Goal: Communication & Community: Answer question/provide support

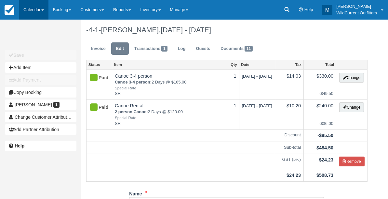
click at [28, 11] on link "Calendar" at bounding box center [34, 10] width 30 height 20
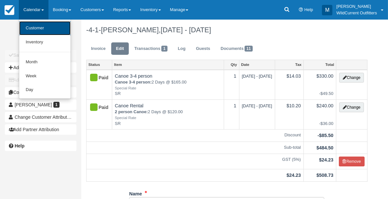
click at [29, 28] on link "Customer" at bounding box center [44, 28] width 51 height 14
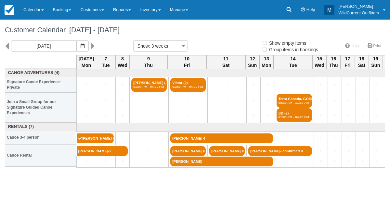
select select
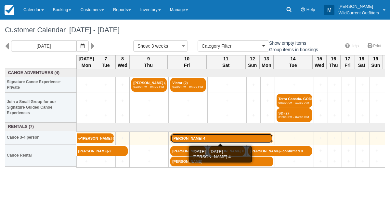
click at [182, 138] on link "[PERSON_NAME] 4" at bounding box center [222, 138] width 103 height 10
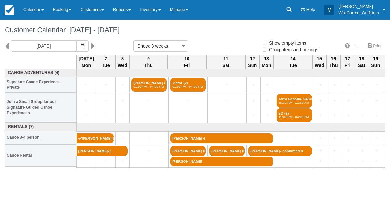
select select
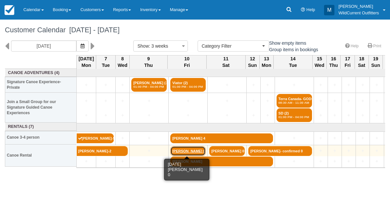
click at [179, 149] on link "Heather mountney 0" at bounding box center [188, 151] width 35 height 10
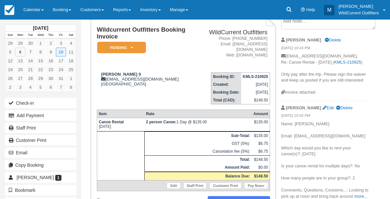
scroll to position [43, 0]
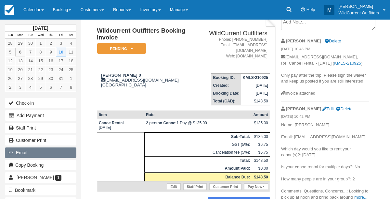
click at [18, 153] on button "Email" at bounding box center [41, 152] width 72 height 10
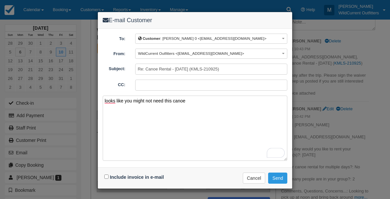
type textarea "looks like you might not need this canoe"
click at [107, 175] on input "Include invoice in e-mail" at bounding box center [106, 176] width 4 height 4
checkbox input "true"
click at [278, 176] on button "Send" at bounding box center [277, 177] width 19 height 11
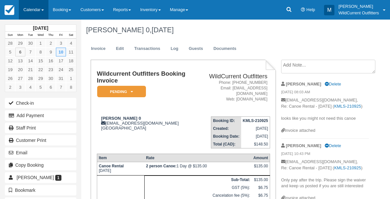
click at [29, 14] on link "Calendar" at bounding box center [34, 10] width 30 height 20
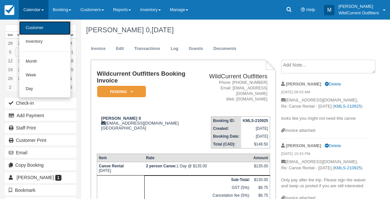
click at [29, 25] on link "Customer" at bounding box center [44, 28] width 51 height 14
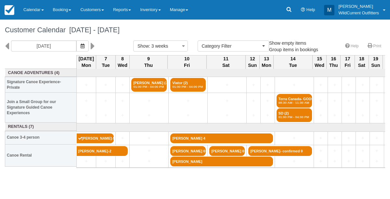
select select
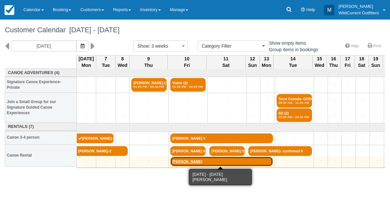
click at [180, 161] on link "[PERSON_NAME]" at bounding box center [222, 161] width 103 height 10
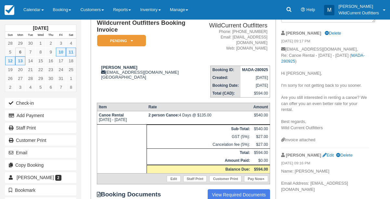
scroll to position [53, 0]
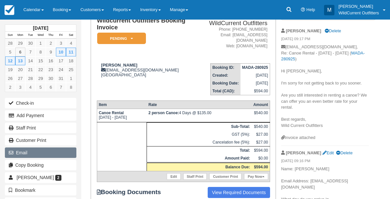
click at [29, 149] on button "Email" at bounding box center [41, 152] width 72 height 10
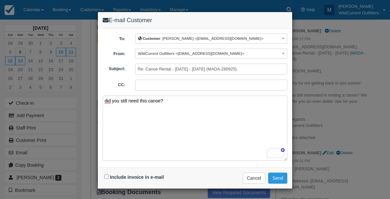
type textarea "did you still need this canoe?"
click at [107, 176] on input "Include invoice in e-mail" at bounding box center [106, 176] width 4 height 4
checkbox input "true"
click at [282, 174] on button "Send" at bounding box center [277, 177] width 19 height 11
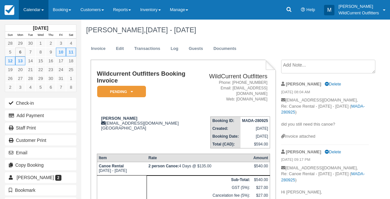
click at [30, 9] on link "Calendar" at bounding box center [34, 10] width 30 height 20
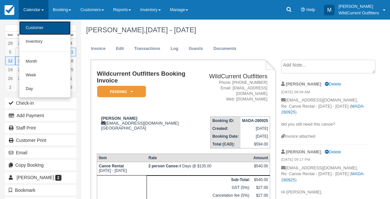
click at [33, 29] on link "Customer" at bounding box center [44, 28] width 51 height 14
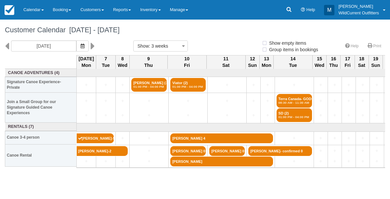
select select
click at [12, 7] on img at bounding box center [10, 10] width 10 height 10
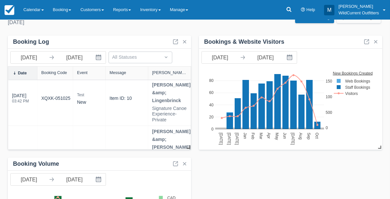
scroll to position [214, 0]
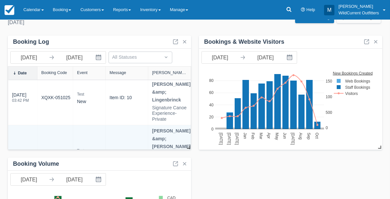
click at [51, 150] on link "LZLF-051025" at bounding box center [54, 153] width 27 height 7
click at [41, 150] on link "LZLF-051025" at bounding box center [54, 153] width 27 height 7
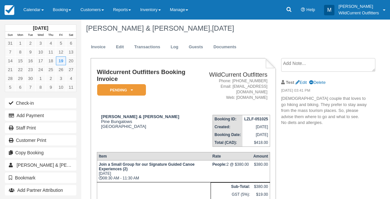
scroll to position [2, 0]
click at [9, 4] on link at bounding box center [9, 10] width 19 height 20
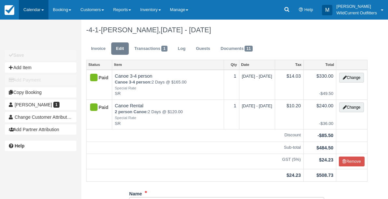
click at [35, 7] on link "Calendar" at bounding box center [34, 10] width 30 height 20
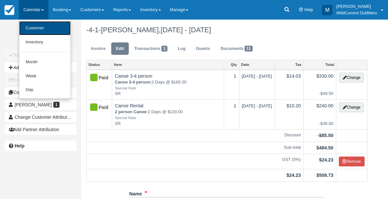
click at [33, 26] on link "Customer" at bounding box center [44, 28] width 51 height 14
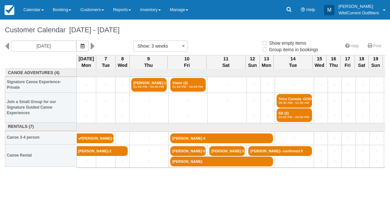
select select
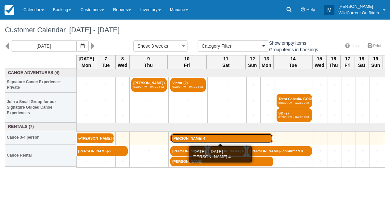
click at [186, 137] on link "[PERSON_NAME] 4" at bounding box center [222, 138] width 103 height 10
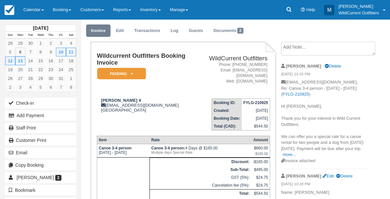
scroll to position [18, 0]
click at [118, 31] on link "Edit" at bounding box center [120, 31] width 18 height 13
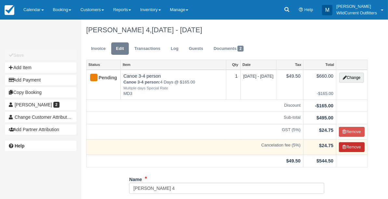
click at [349, 142] on button "Remove" at bounding box center [352, 147] width 26 height 10
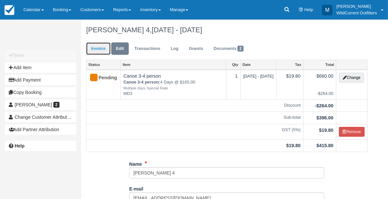
click at [94, 54] on link "Invoice" at bounding box center [98, 48] width 24 height 13
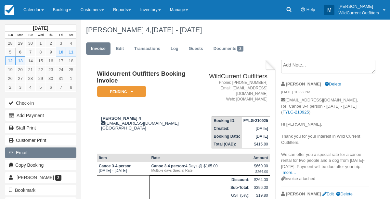
click at [45, 153] on button "Email" at bounding box center [41, 152] width 72 height 10
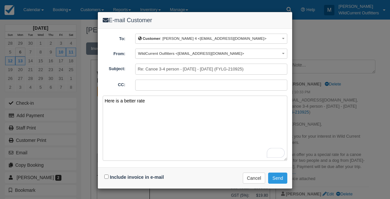
type textarea "Here is a better rate"
click at [106, 175] on input "Include invoice in e-mail" at bounding box center [106, 176] width 4 height 4
checkbox input "true"
click at [153, 99] on textarea "Here is a better rate" at bounding box center [195, 127] width 185 height 65
type textarea "Here is a better rate Only pay after the triip"
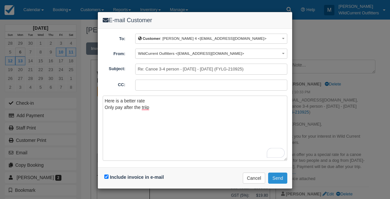
click at [278, 178] on button "Send" at bounding box center [277, 177] width 19 height 11
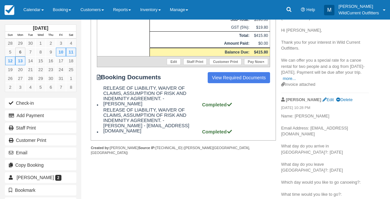
scroll to position [188, 0]
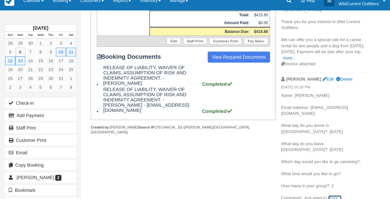
click at [339, 195] on link "more..." at bounding box center [335, 197] width 13 height 5
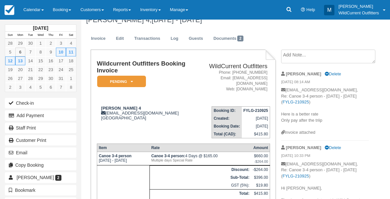
scroll to position [9, 0]
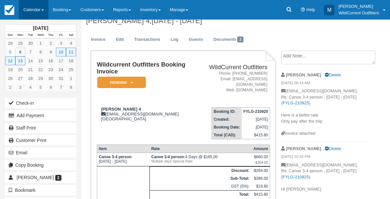
click at [29, 8] on link "Calendar" at bounding box center [34, 10] width 30 height 20
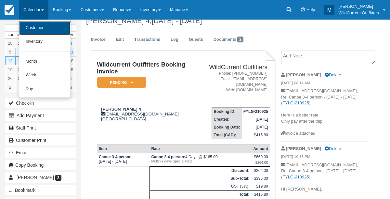
click at [32, 26] on link "Customer" at bounding box center [44, 28] width 51 height 14
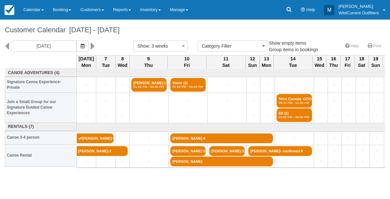
select select
click at [85, 47] on icon "button" at bounding box center [83, 46] width 4 height 5
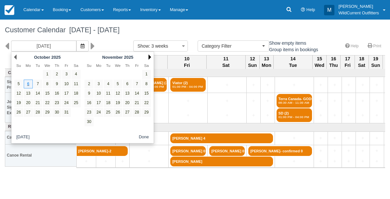
click at [151, 56] on link "Next" at bounding box center [150, 56] width 3 height 5
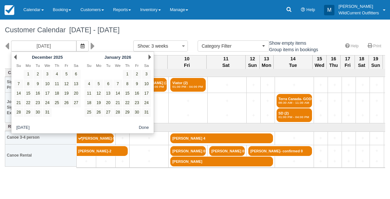
click at [151, 56] on link "Next" at bounding box center [150, 56] width 3 height 5
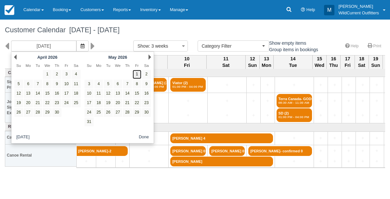
click at [139, 75] on link "1" at bounding box center [137, 74] width 9 height 9
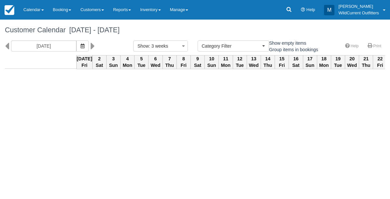
type input "05/23/26"
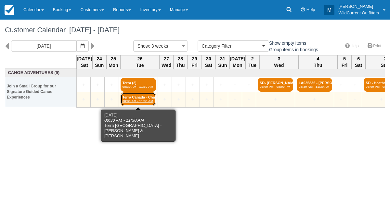
click at [144, 101] on em "08:30 AM - 11:30 AM" at bounding box center [139, 101] width 32 height 4
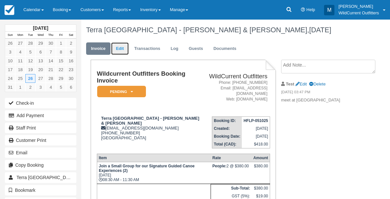
click at [121, 45] on link "Edit" at bounding box center [120, 48] width 18 height 13
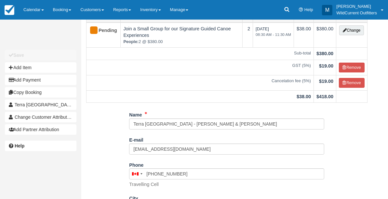
scroll to position [49, 0]
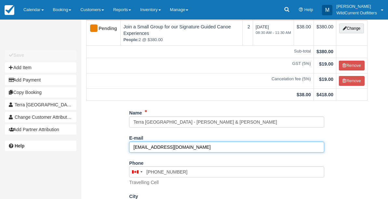
drag, startPoint x: 206, startPoint y: 146, endPoint x: 128, endPoint y: 154, distance: 78.8
click at [128, 154] on div "Name Terra Canada - Chantal De Cavel & Patricia Vandenbemden E-mail assistance@…" at bounding box center [226, 193] width 291 height 172
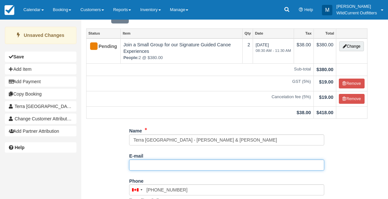
scroll to position [0, 0]
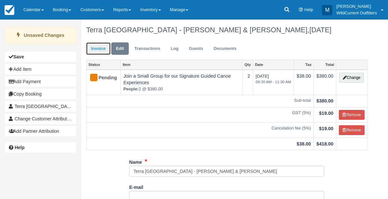
click at [96, 51] on link "Invoice" at bounding box center [98, 48] width 24 height 13
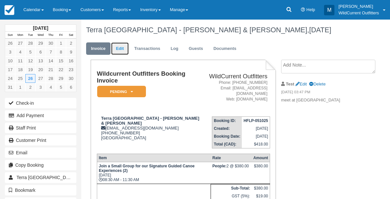
click at [124, 45] on link "Edit" at bounding box center [120, 48] width 18 height 13
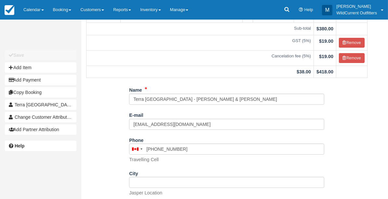
scroll to position [73, 0]
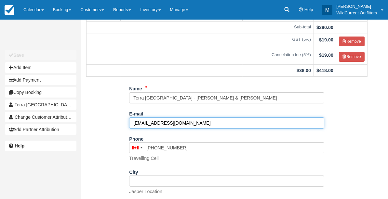
drag, startPoint x: 196, startPoint y: 123, endPoint x: 128, endPoint y: 130, distance: 68.4
click at [128, 130] on div "Name Terra Canada - [PERSON_NAME] & [PERSON_NAME] E-mail [EMAIL_ADDRESS][DOMAIN…" at bounding box center [226, 169] width 291 height 172
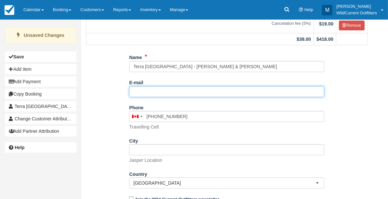
scroll to position [129, 0]
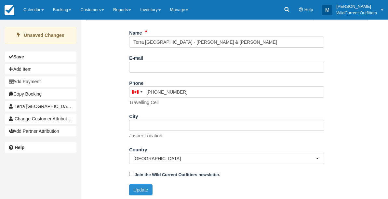
click at [136, 186] on button "Update" at bounding box center [140, 189] width 23 height 11
type input "[PHONE_NUMBER]"
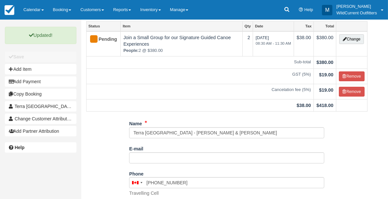
scroll to position [37, 0]
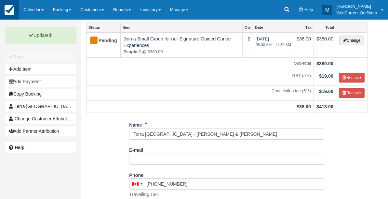
click at [8, 11] on img at bounding box center [10, 10] width 10 height 10
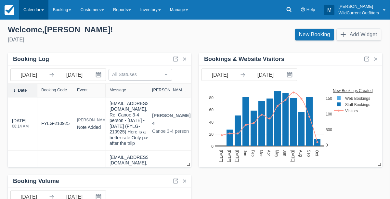
click at [34, 7] on link "Calendar" at bounding box center [34, 10] width 30 height 20
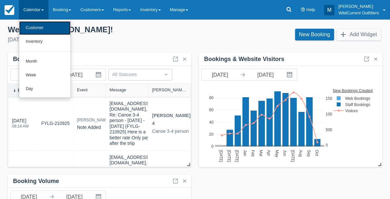
click at [34, 28] on link "Customer" at bounding box center [44, 28] width 51 height 14
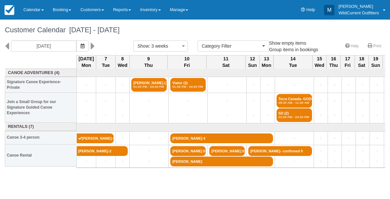
select select
click at [85, 46] on icon "button" at bounding box center [83, 46] width 4 height 5
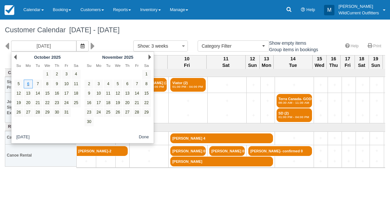
click at [148, 58] on div "Next November 2025" at bounding box center [118, 56] width 71 height 9
click at [149, 57] on link "Next" at bounding box center [150, 56] width 3 height 5
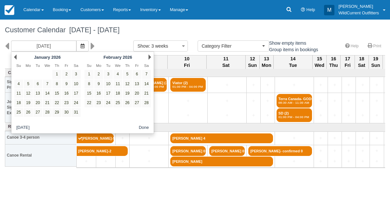
click at [149, 57] on link "Next" at bounding box center [150, 56] width 3 height 5
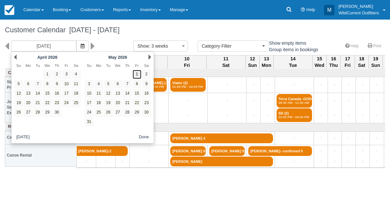
click at [138, 73] on link "1" at bounding box center [137, 74] width 9 height 9
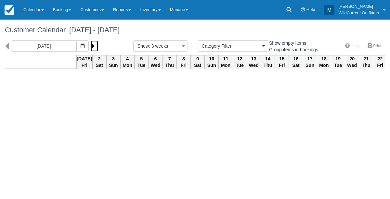
click at [95, 45] on icon at bounding box center [93, 45] width 4 height 11
type input "05/23/26"
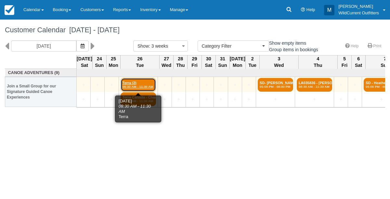
click at [135, 82] on link "Terra (2) 08:30 AM - 11:30 AM" at bounding box center [138, 85] width 35 height 14
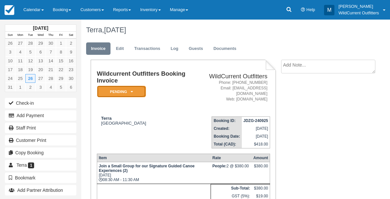
click at [132, 94] on em "Pending" at bounding box center [121, 91] width 49 height 11
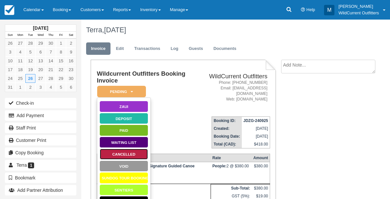
click at [131, 156] on link "Cancelled" at bounding box center [124, 153] width 49 height 11
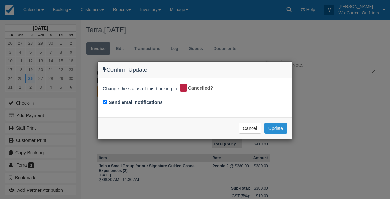
click at [269, 123] on button "Update" at bounding box center [276, 127] width 23 height 11
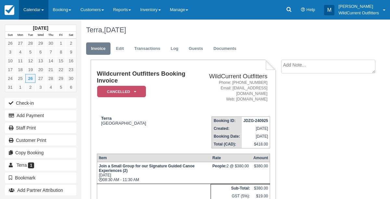
click at [36, 11] on link "Calendar" at bounding box center [34, 10] width 30 height 20
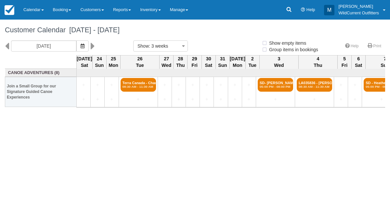
select select
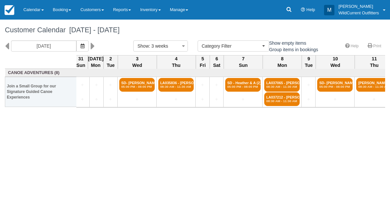
scroll to position [0, 175]
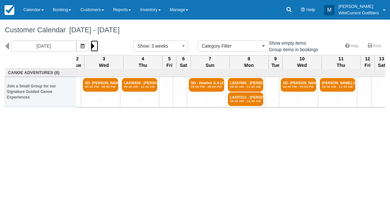
click at [95, 46] on icon at bounding box center [93, 45] width 4 height 11
type input "[DATE]"
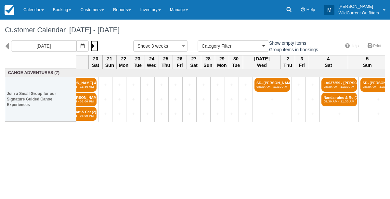
scroll to position [0, 99]
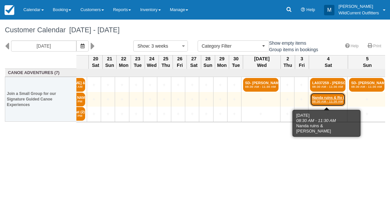
click at [321, 97] on link "Nanda ruins & Ro (2) 08:30 AM - 11:30 AM" at bounding box center [327, 99] width 35 height 14
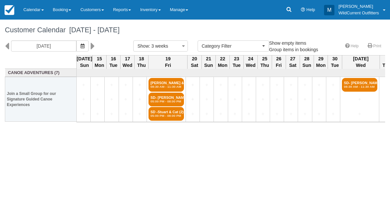
select select
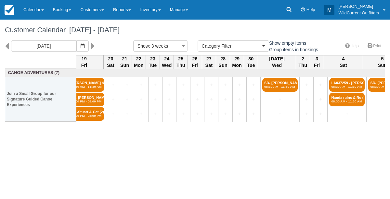
scroll to position [0, 99]
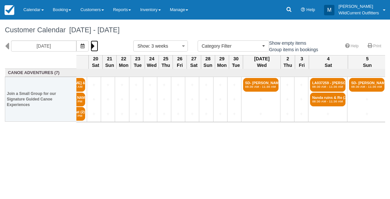
click at [95, 45] on icon at bounding box center [93, 45] width 4 height 11
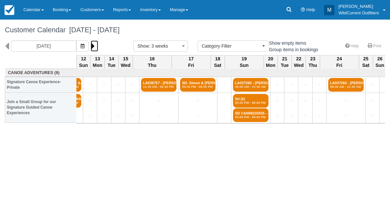
scroll to position [0, 149]
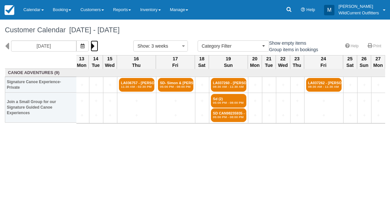
click at [95, 44] on icon at bounding box center [93, 45] width 4 height 11
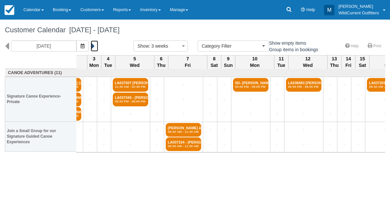
scroll to position [0, 127]
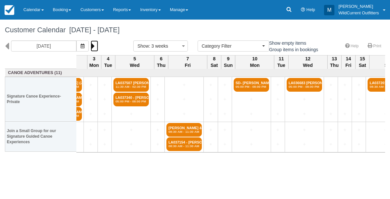
click at [95, 46] on icon at bounding box center [93, 45] width 4 height 11
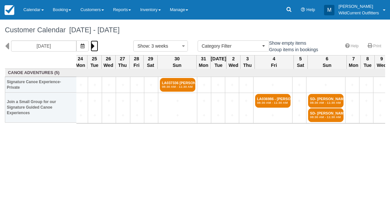
scroll to position [0, 100]
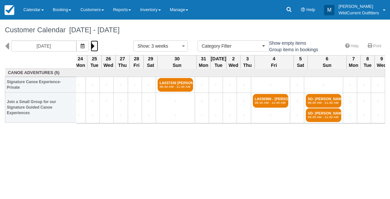
click at [95, 47] on icon at bounding box center [93, 45] width 4 height 11
type input "09/10/26"
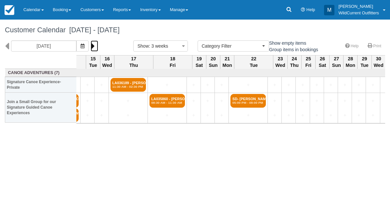
scroll to position [0, 149]
